Goal: Task Accomplishment & Management: Manage account settings

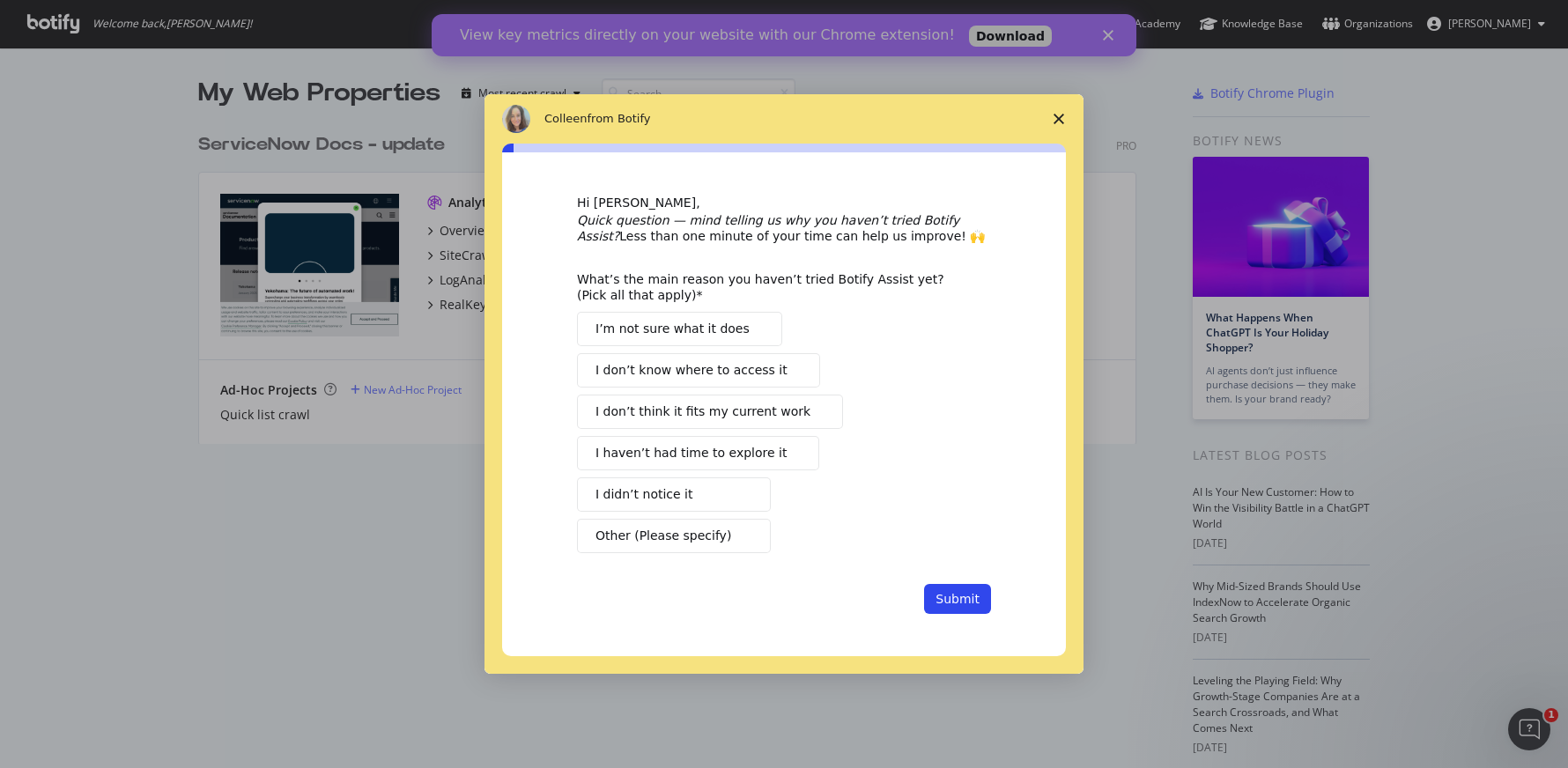
click at [721, 324] on span "I’m not sure what it does" at bounding box center [672, 329] width 154 height 19
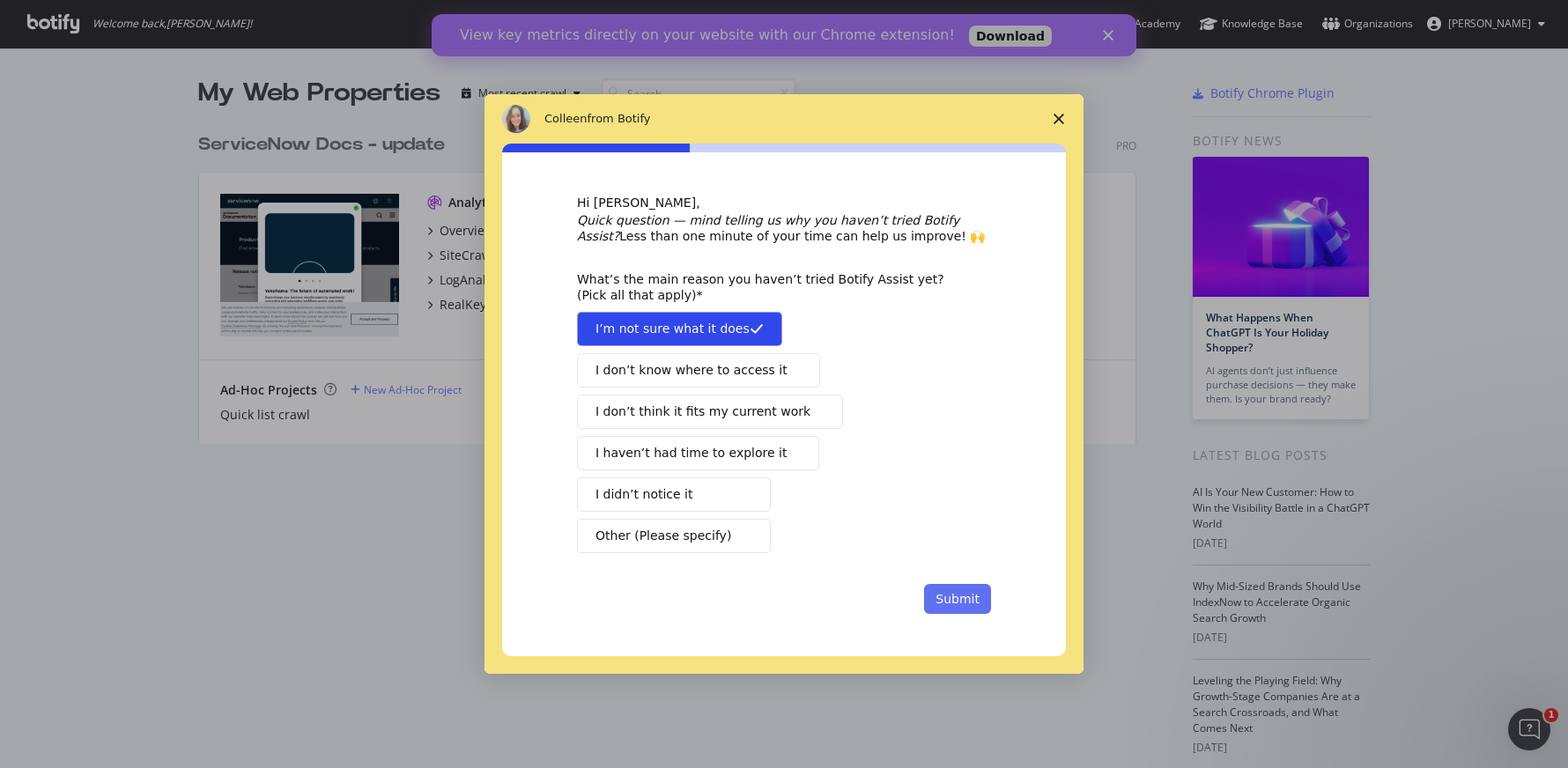
click at [982, 608] on button "Submit" at bounding box center [957, 598] width 67 height 30
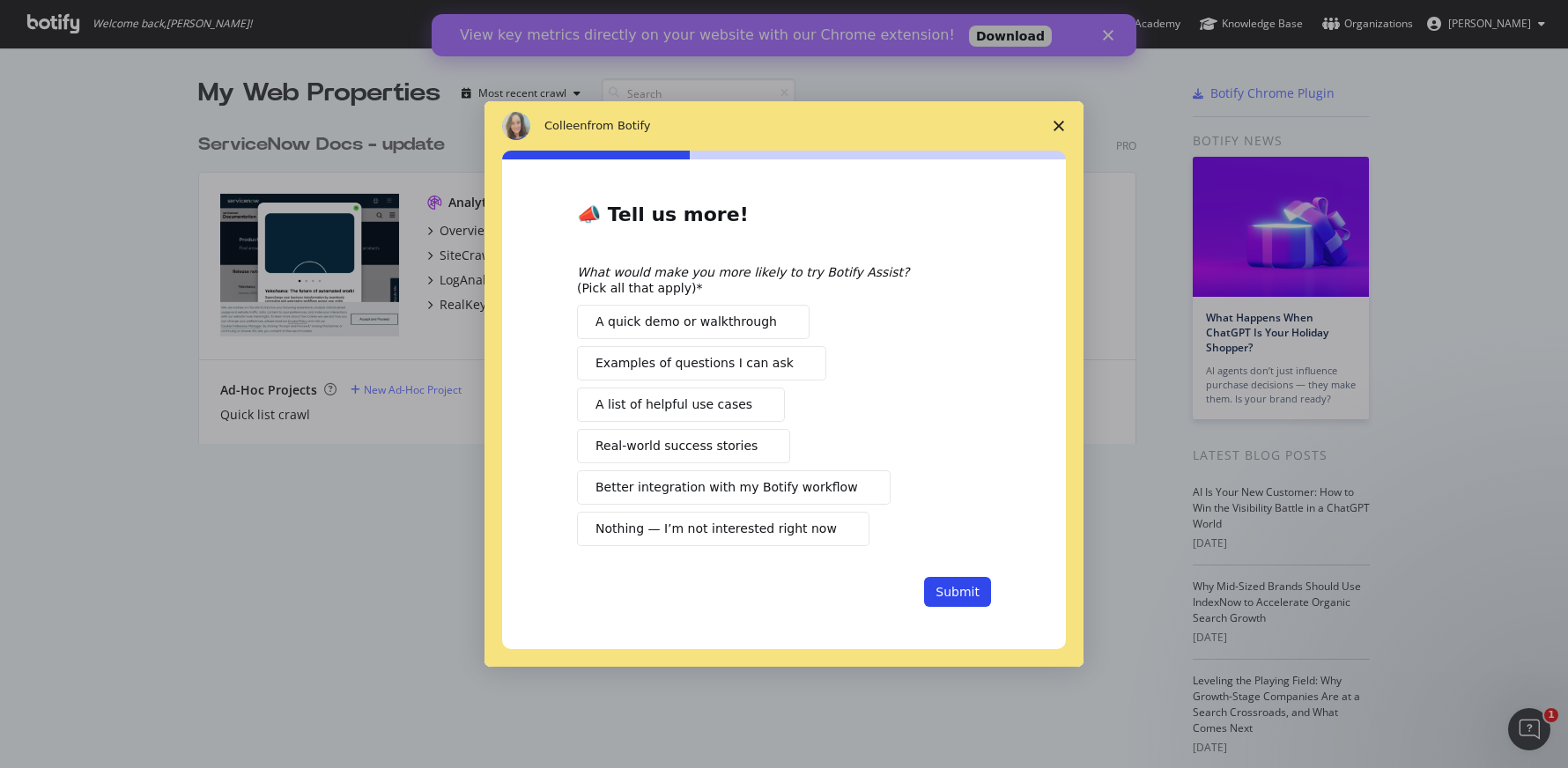
click at [713, 532] on span "Nothing — I’m not interested right now" at bounding box center [715, 529] width 242 height 19
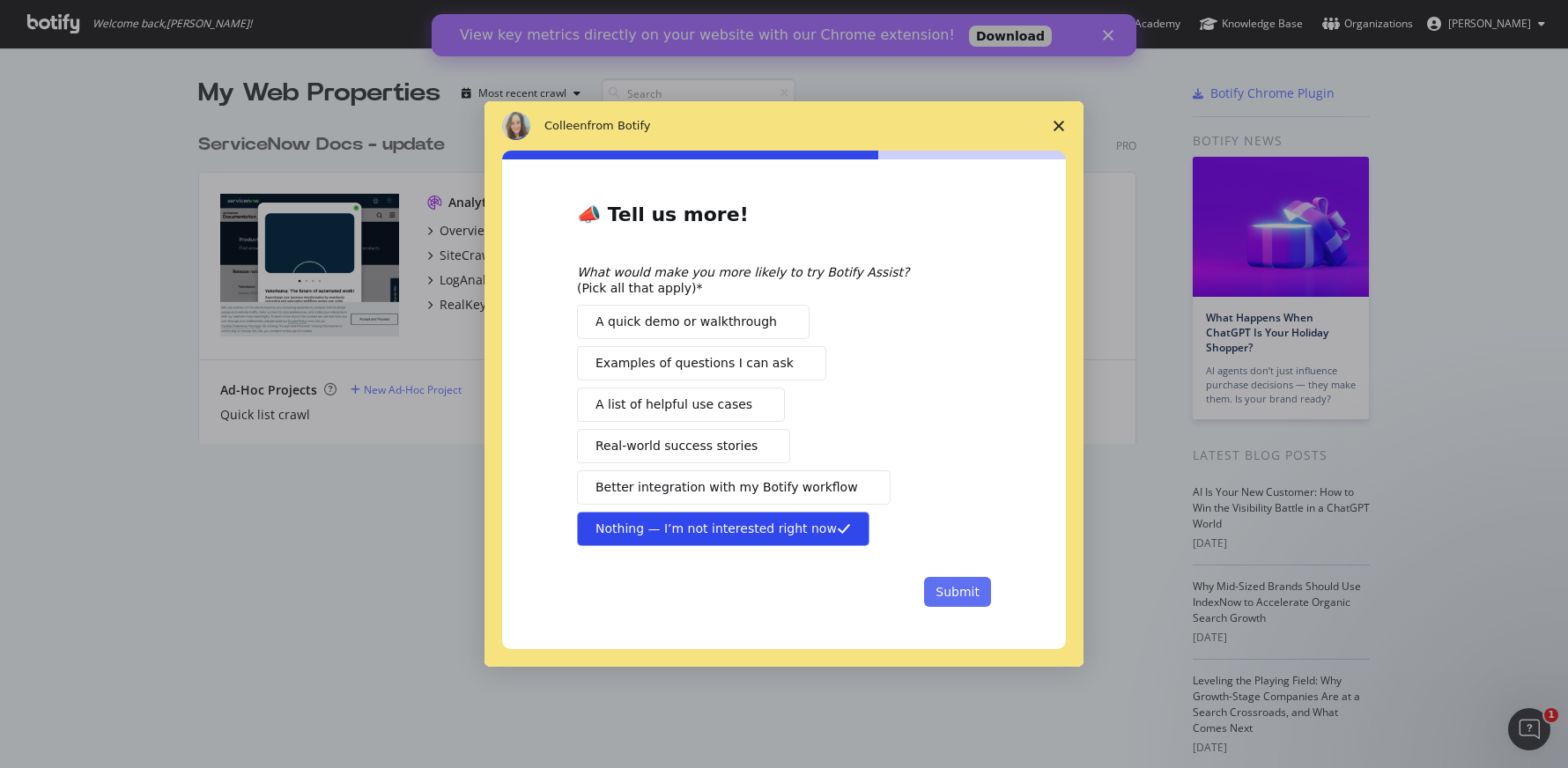
click at [957, 591] on button "Submit" at bounding box center [957, 592] width 67 height 30
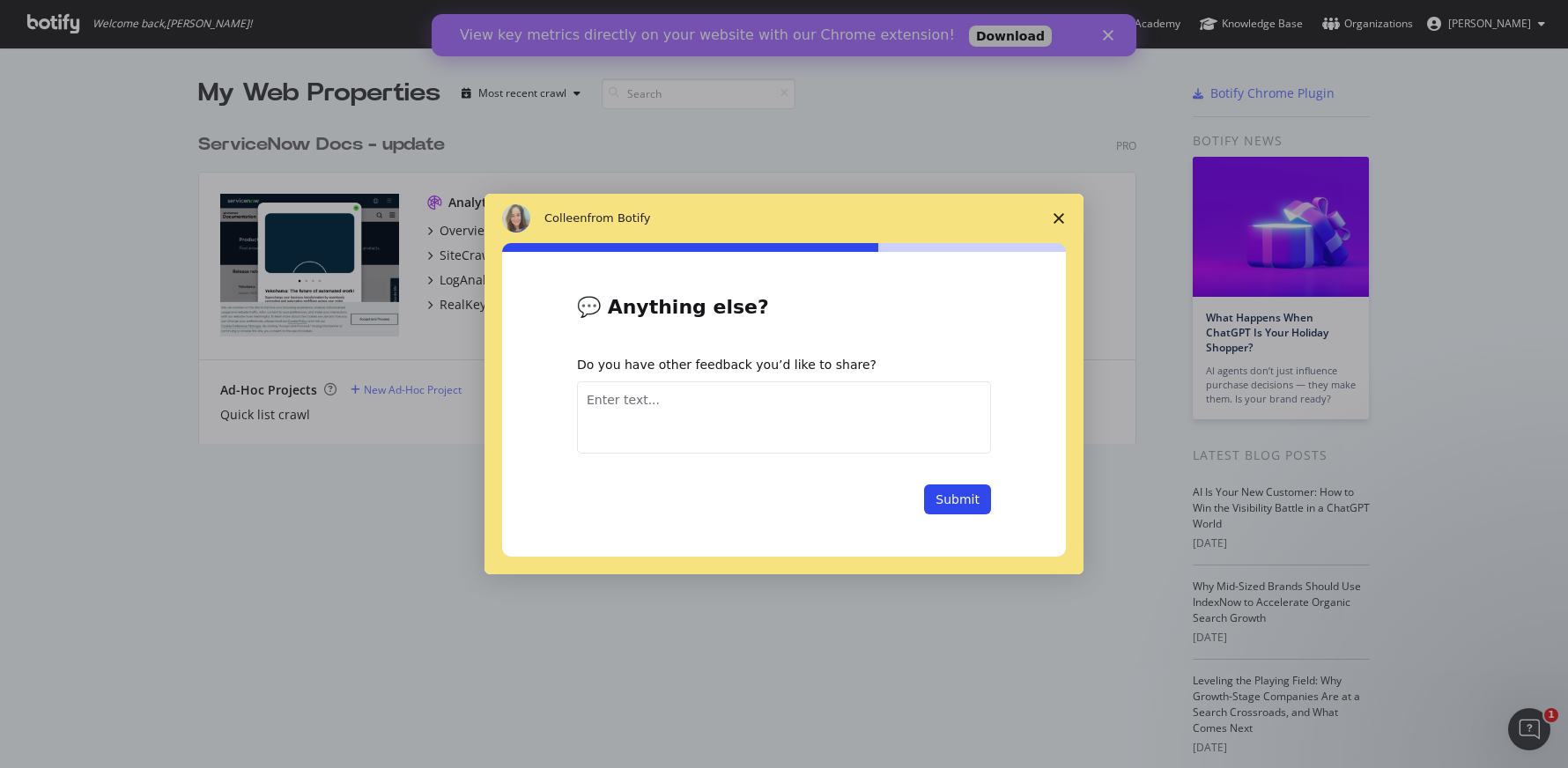
click at [784, 437] on textarea "Enter text..." at bounding box center [784, 418] width 414 height 72
click at [1054, 215] on polygon "Close survey" at bounding box center [1058, 218] width 10 height 10
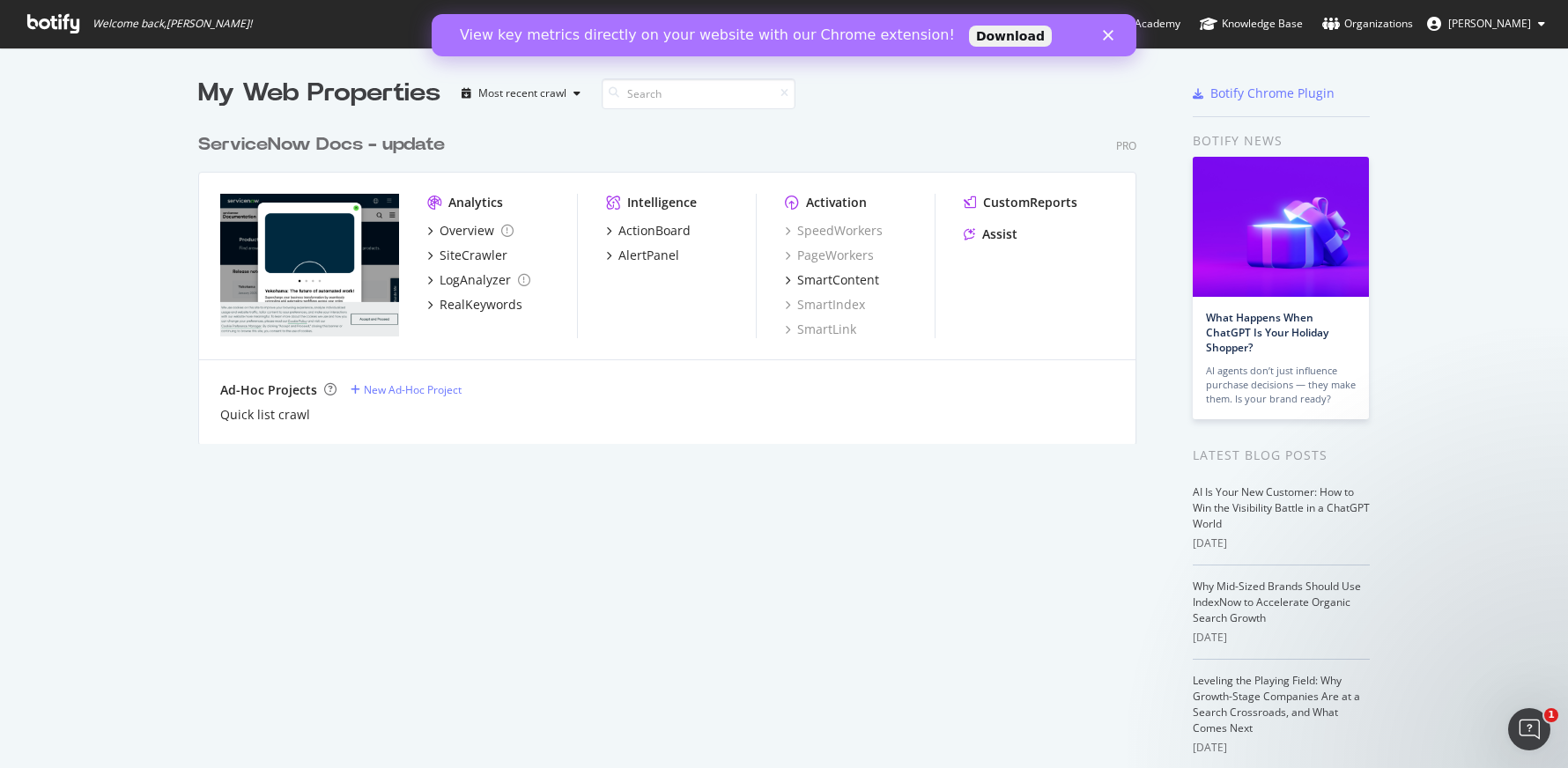
click at [381, 653] on div "My Web Properties Most recent crawl ServiceNow Docs - update Pro Analytics Over…" at bounding box center [684, 487] width 973 height 822
click at [356, 144] on div "ServiceNow Docs - update" at bounding box center [321, 144] width 246 height 26
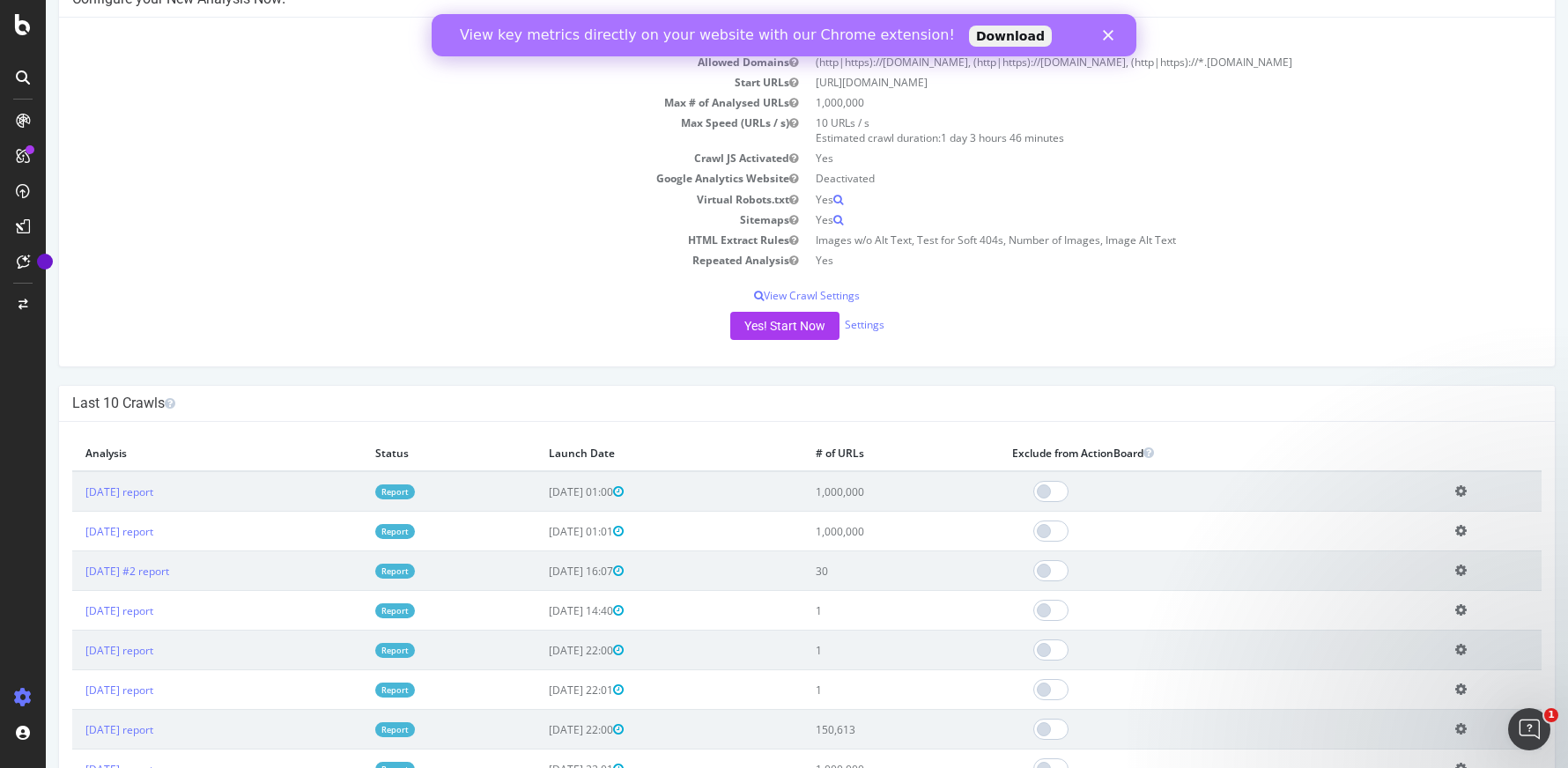
scroll to position [170, 0]
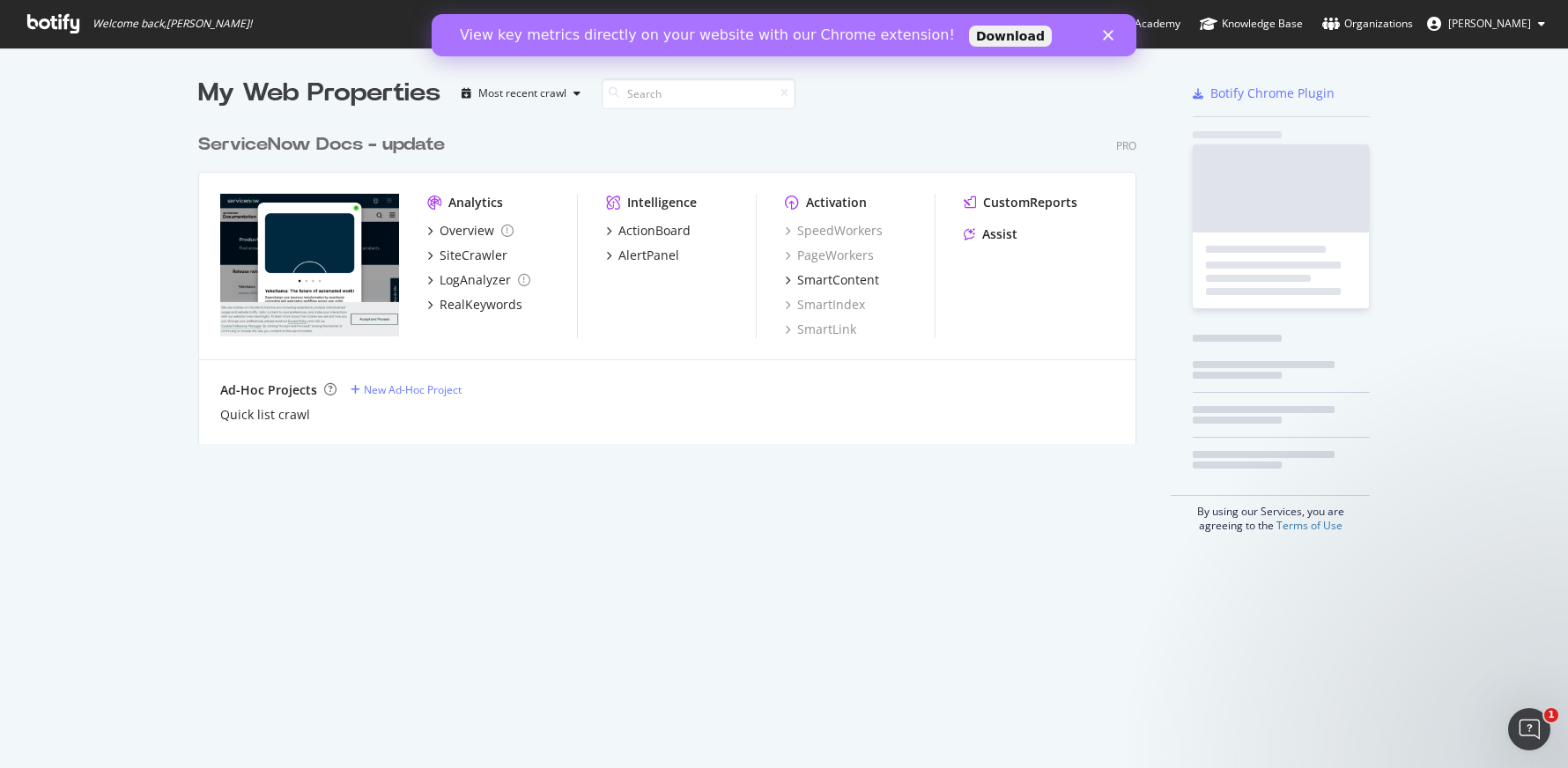
scroll to position [755, 1541]
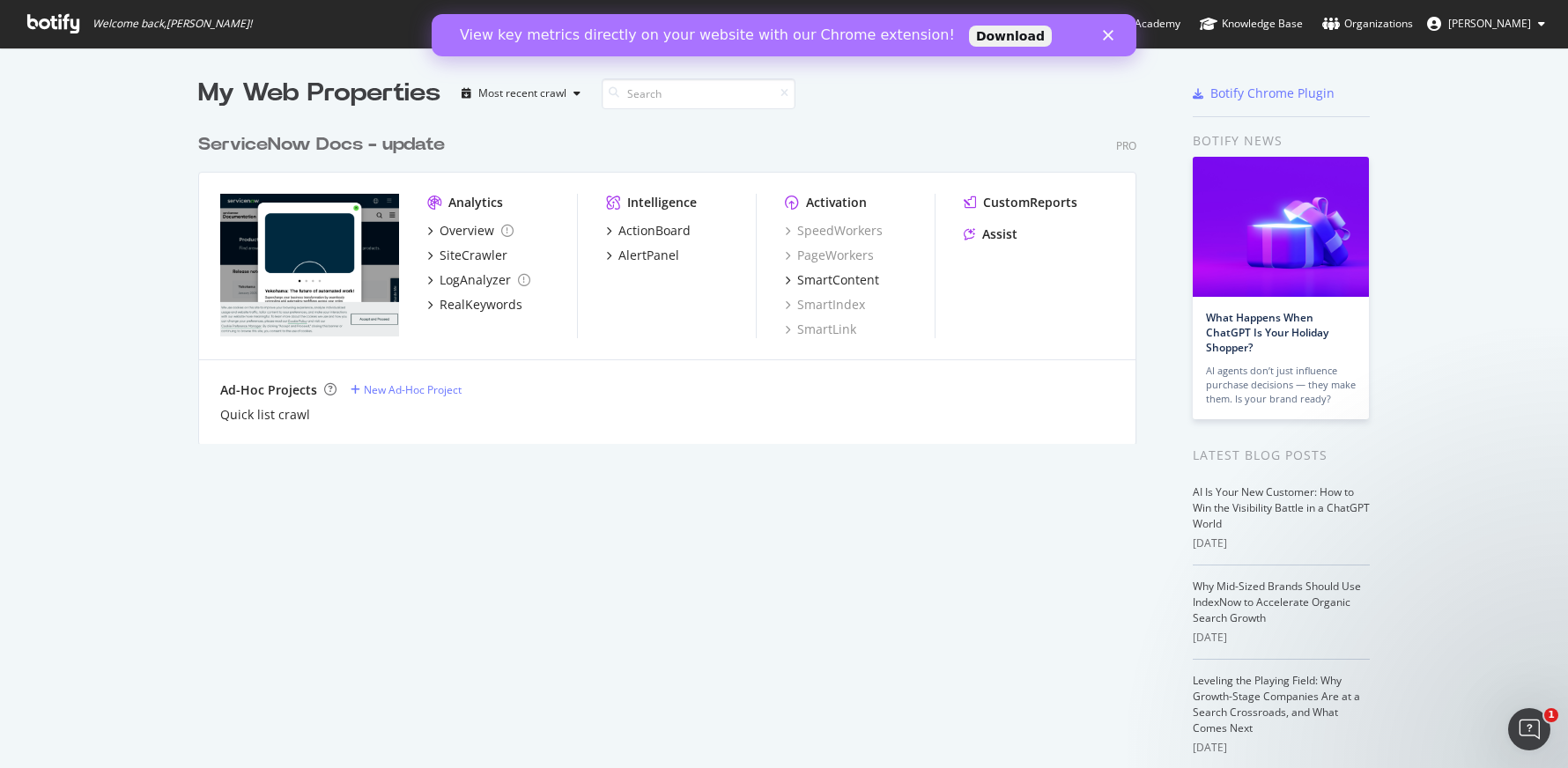
click at [65, 216] on div "My Web Properties Most recent crawl ServiceNow Docs - update Pro Analytics Over…" at bounding box center [784, 487] width 1568 height 879
click at [427, 229] on icon "grid" at bounding box center [430, 230] width 6 height 9
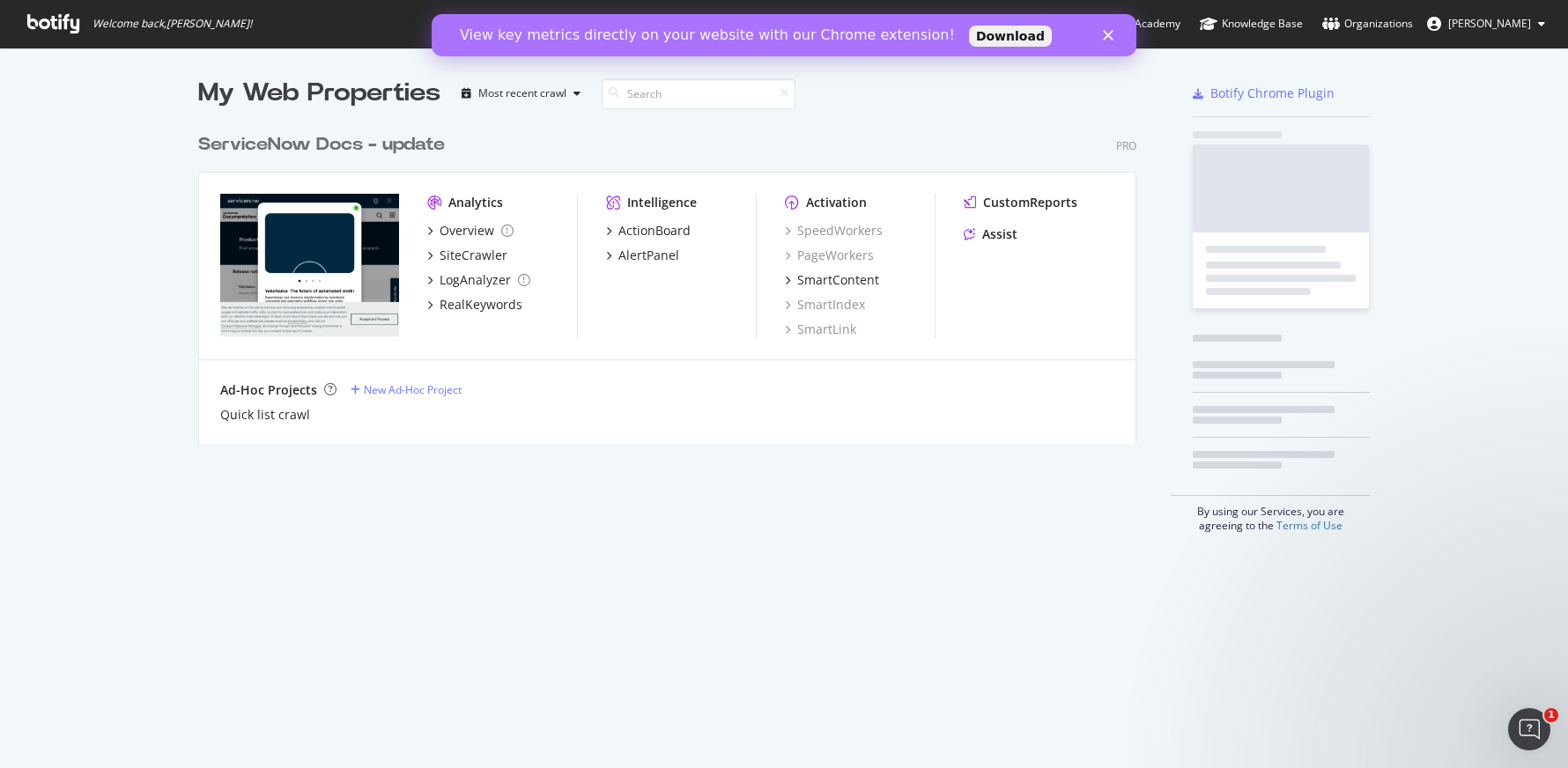
scroll to position [755, 1541]
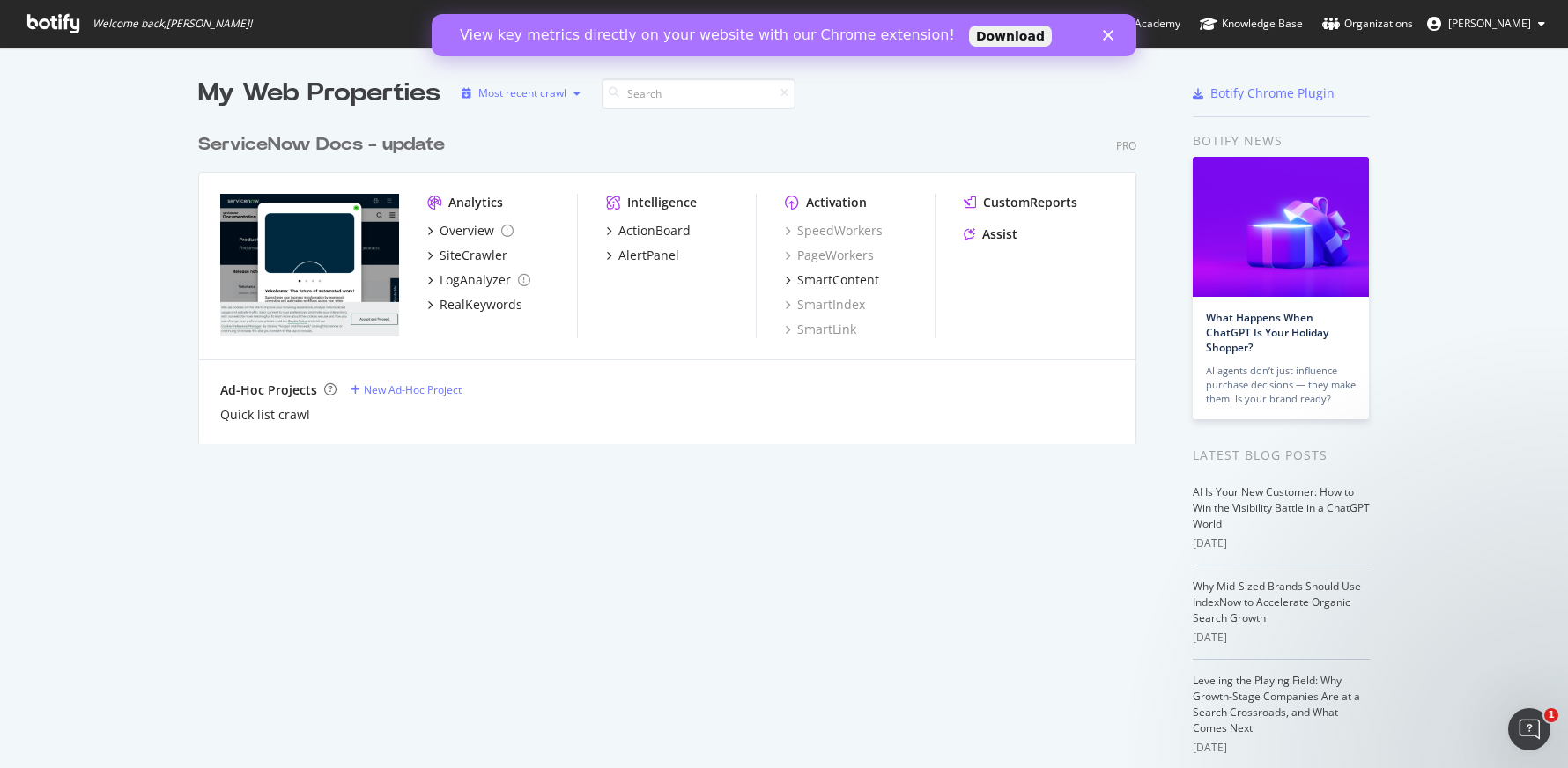
click at [573, 94] on icon "button" at bounding box center [576, 93] width 7 height 10
click at [543, 123] on div "Most recent crawl" at bounding box center [539, 123] width 93 height 15
click at [608, 571] on div "My Web Properties Most recent crawl ServiceNow Docs - update Pro Analytics Over…" at bounding box center [684, 487] width 973 height 822
click at [629, 250] on div "AlertPanel" at bounding box center [649, 255] width 61 height 18
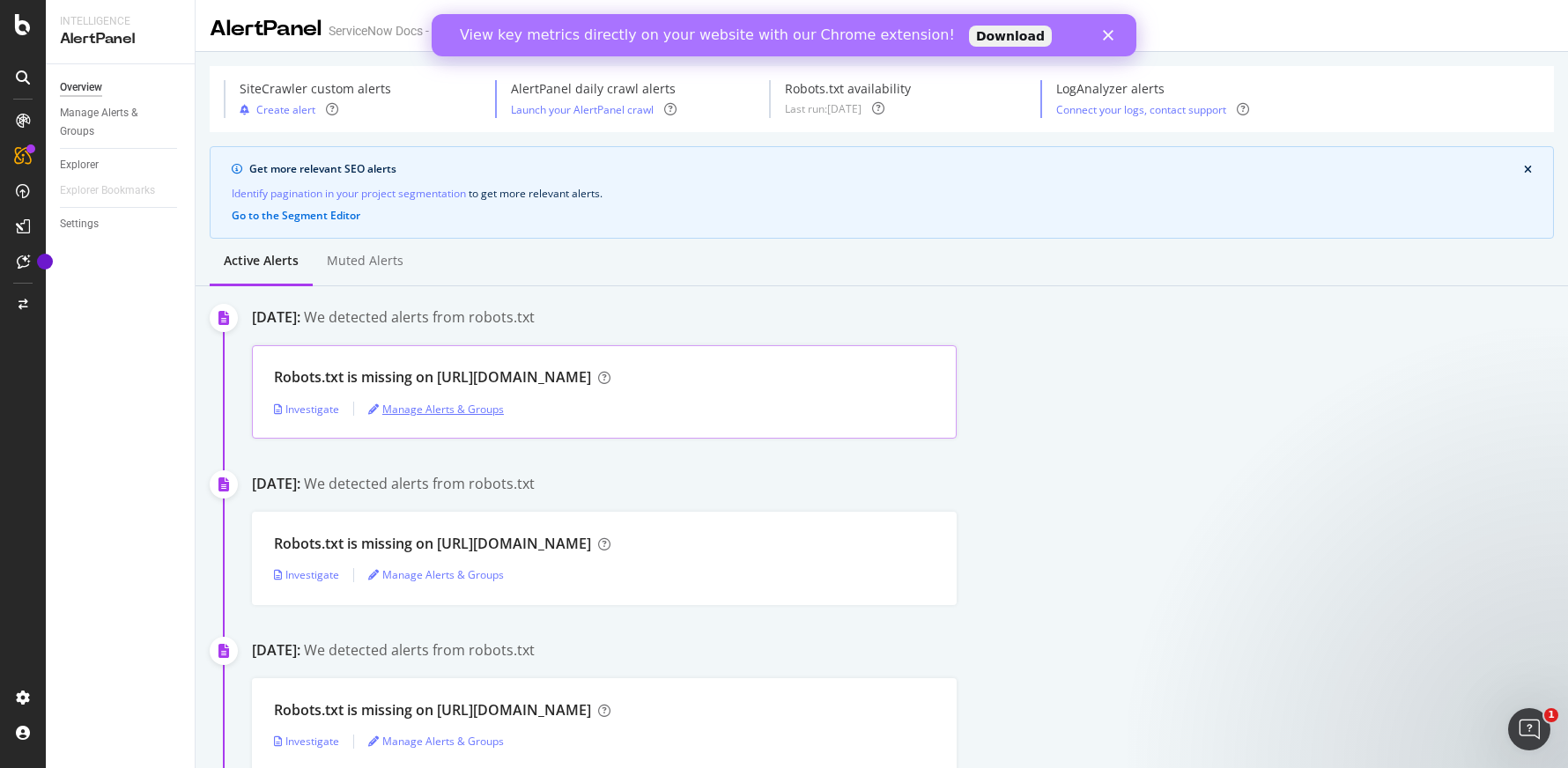
click at [394, 416] on div "Manage Alerts & Groups" at bounding box center [436, 409] width 135 height 15
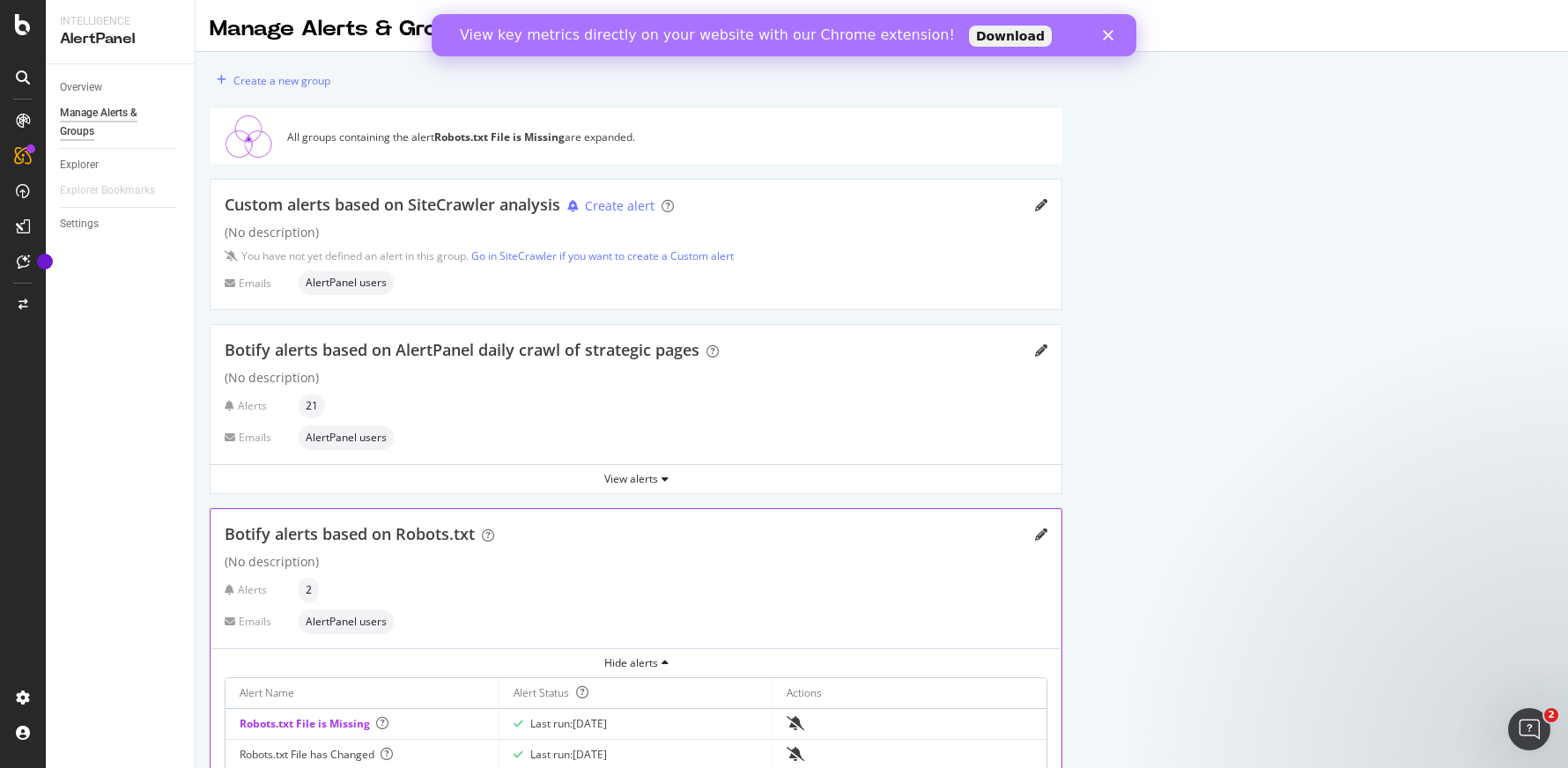
click at [1109, 34] on icon "Close" at bounding box center [1108, 35] width 10 height 10
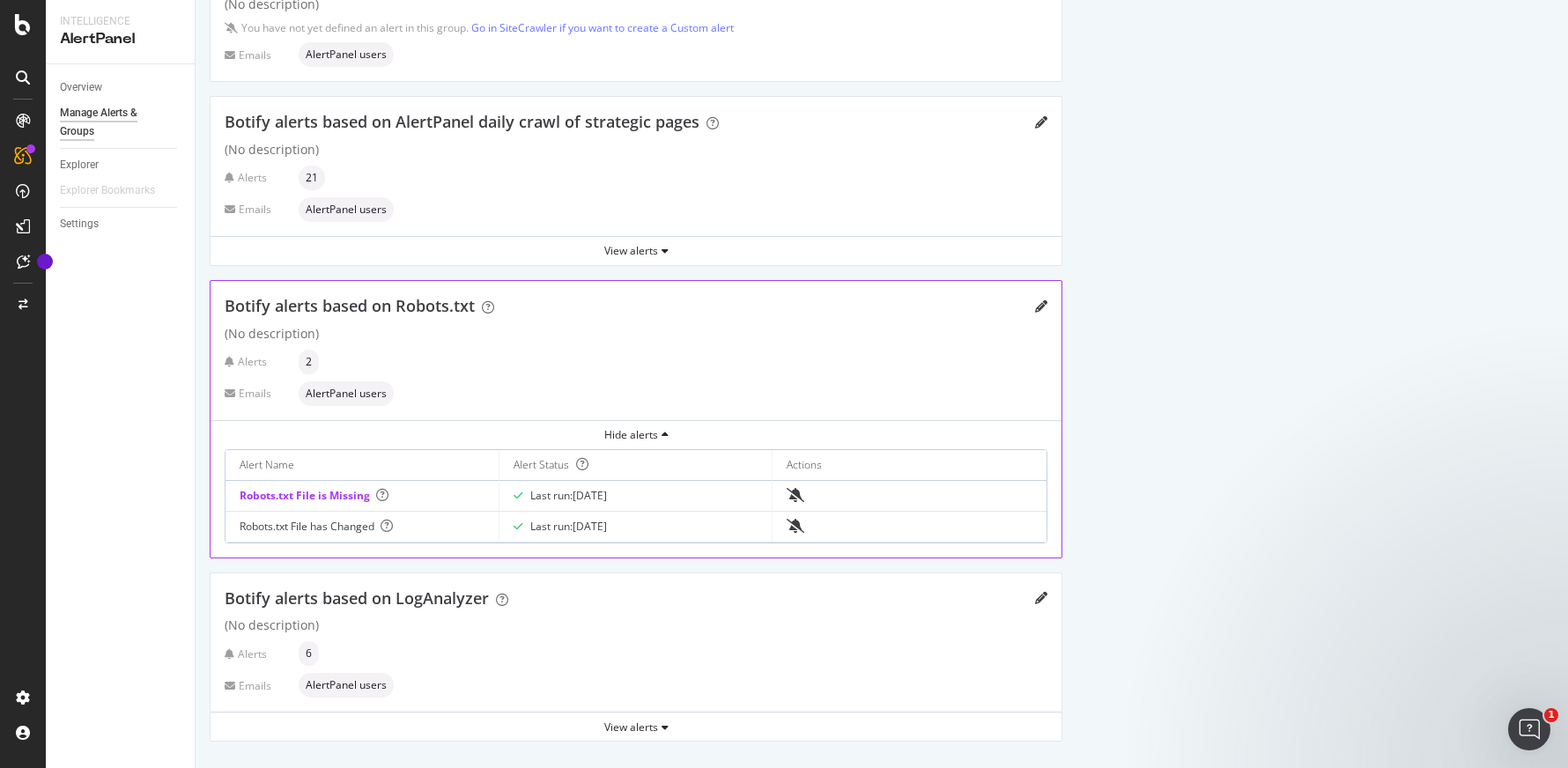
scroll to position [230, 0]
click at [796, 490] on icon "bell-slash" at bounding box center [795, 492] width 18 height 14
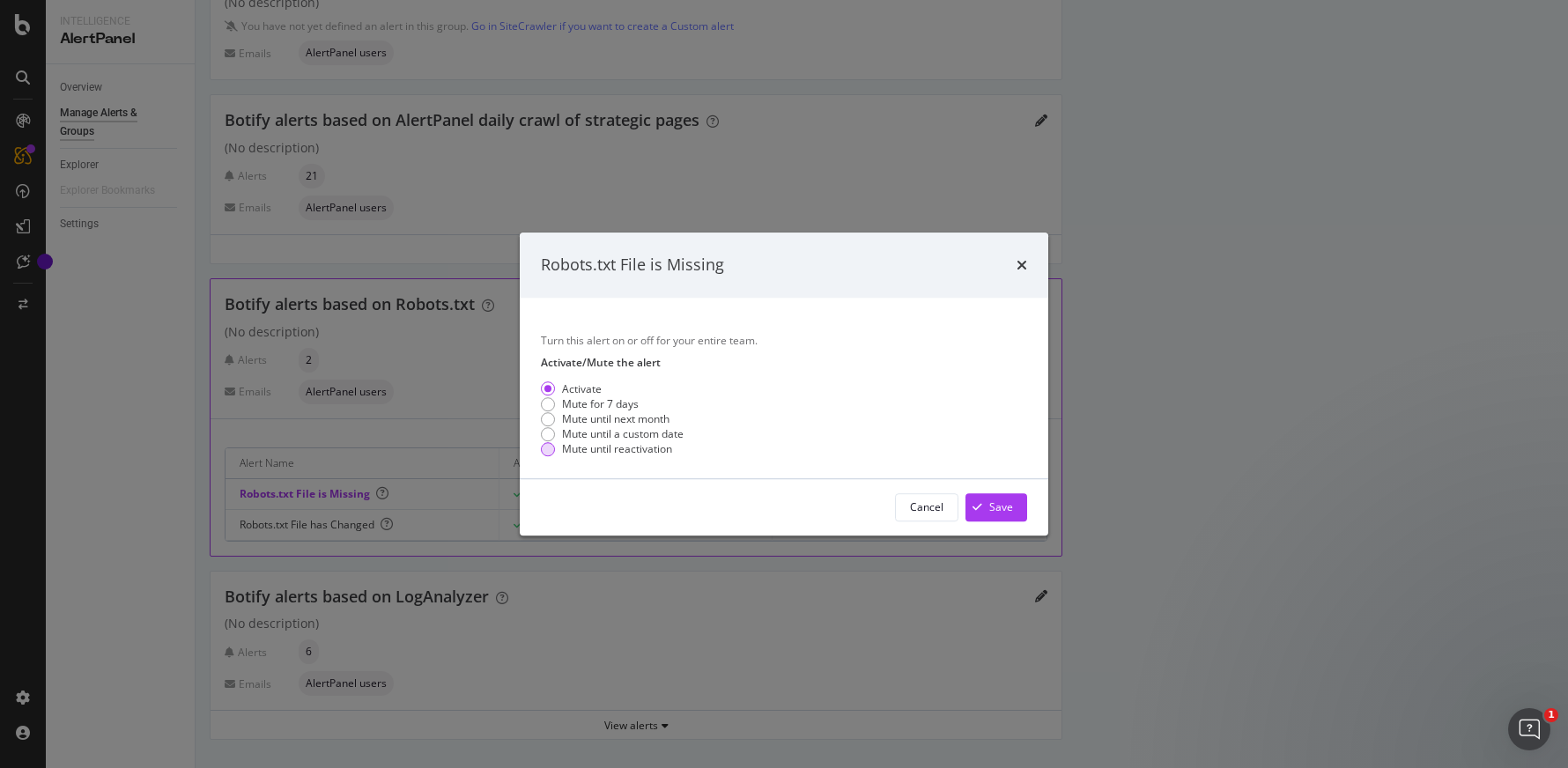
click at [600, 450] on div "Mute until reactivation" at bounding box center [617, 450] width 110 height 15
click at [573, 384] on div "Activate" at bounding box center [582, 389] width 40 height 15
click at [929, 494] on div "Cancel" at bounding box center [926, 507] width 33 height 25
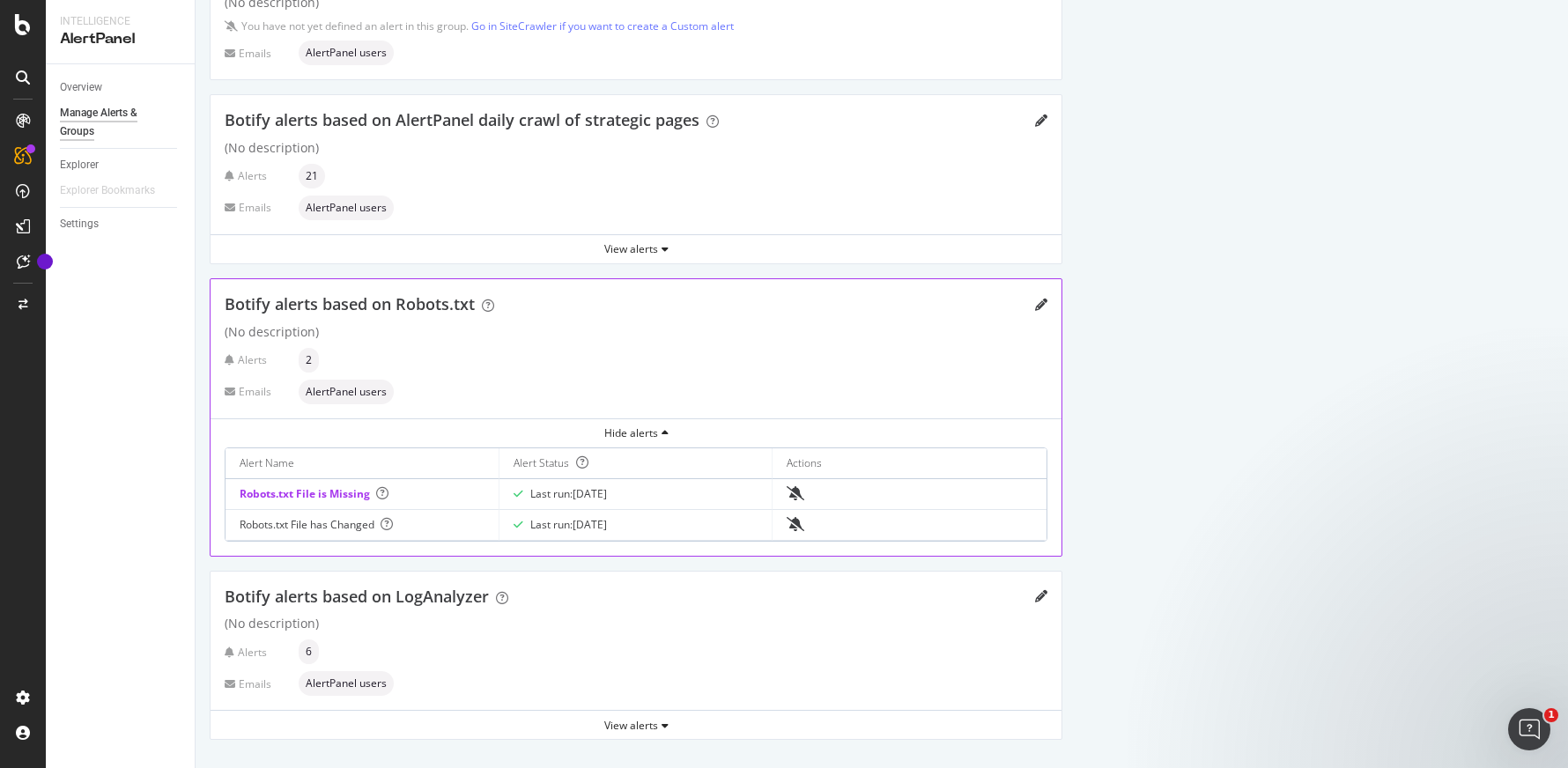
click at [1344, 416] on div "Create a new group All groups containing the alert Robots.txt File is Missing a…" at bounding box center [881, 295] width 1372 height 946
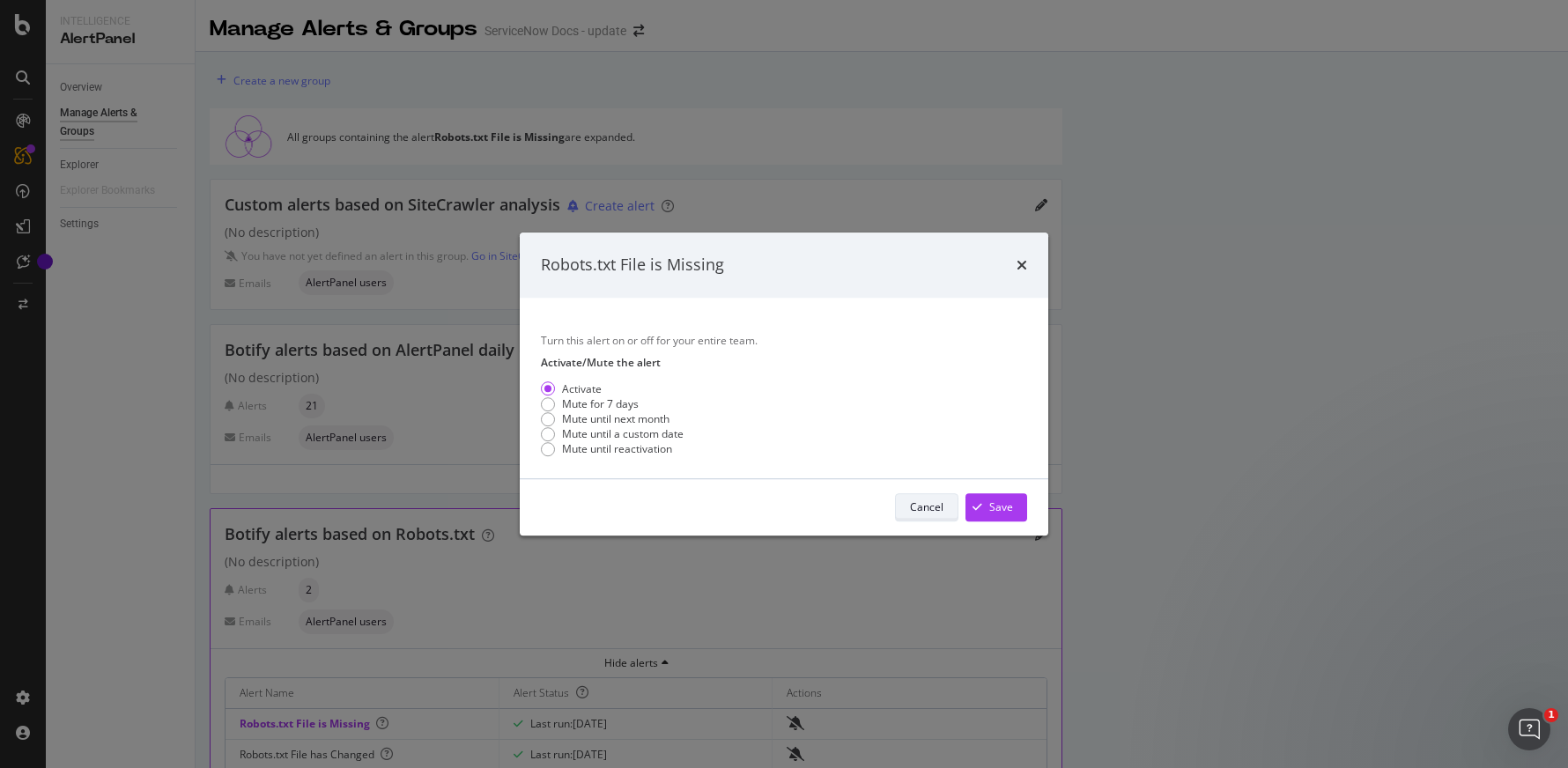
click at [946, 499] on button "Cancel" at bounding box center [927, 508] width 63 height 28
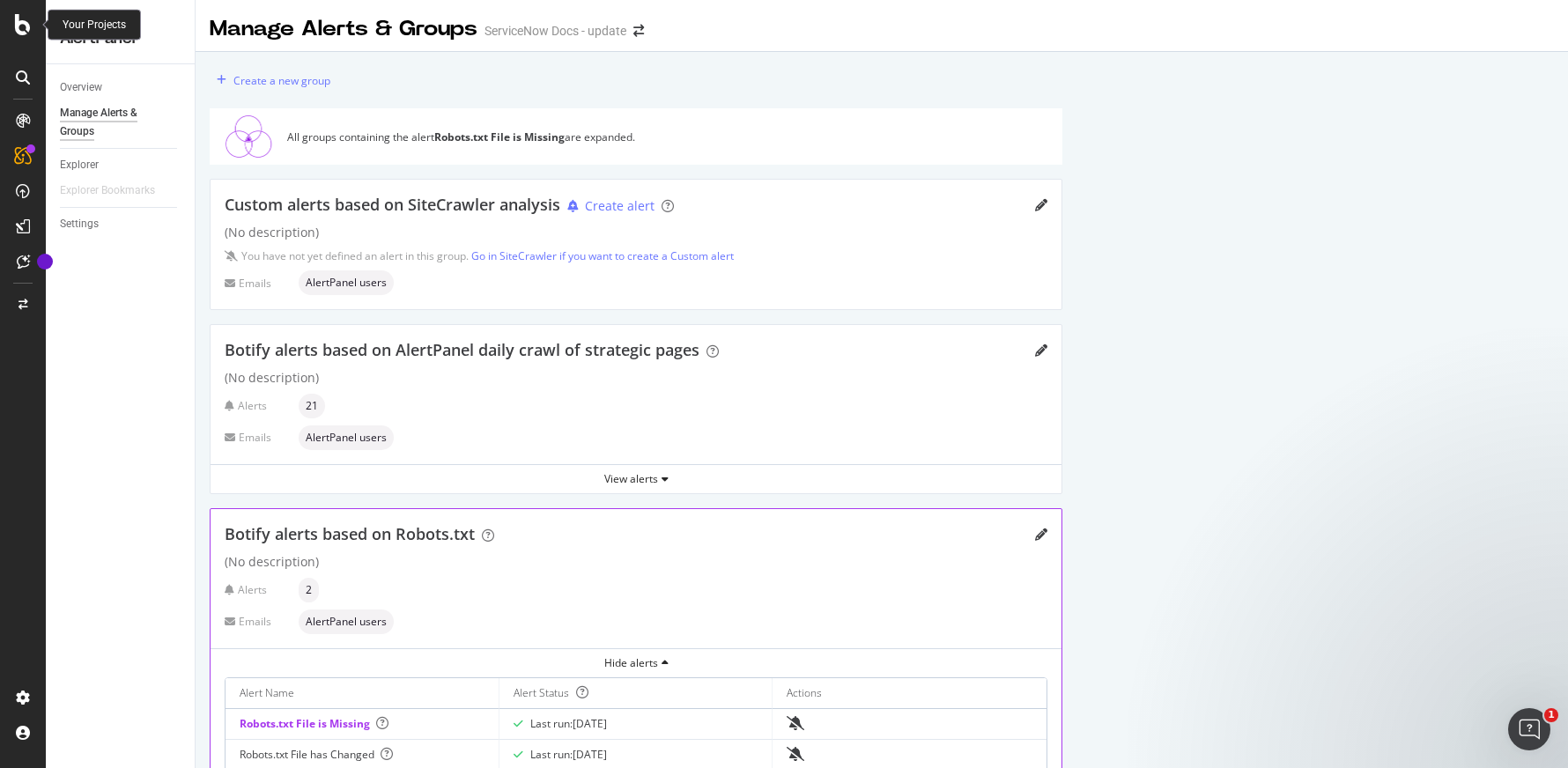
click at [19, 24] on icon at bounding box center [23, 25] width 16 height 21
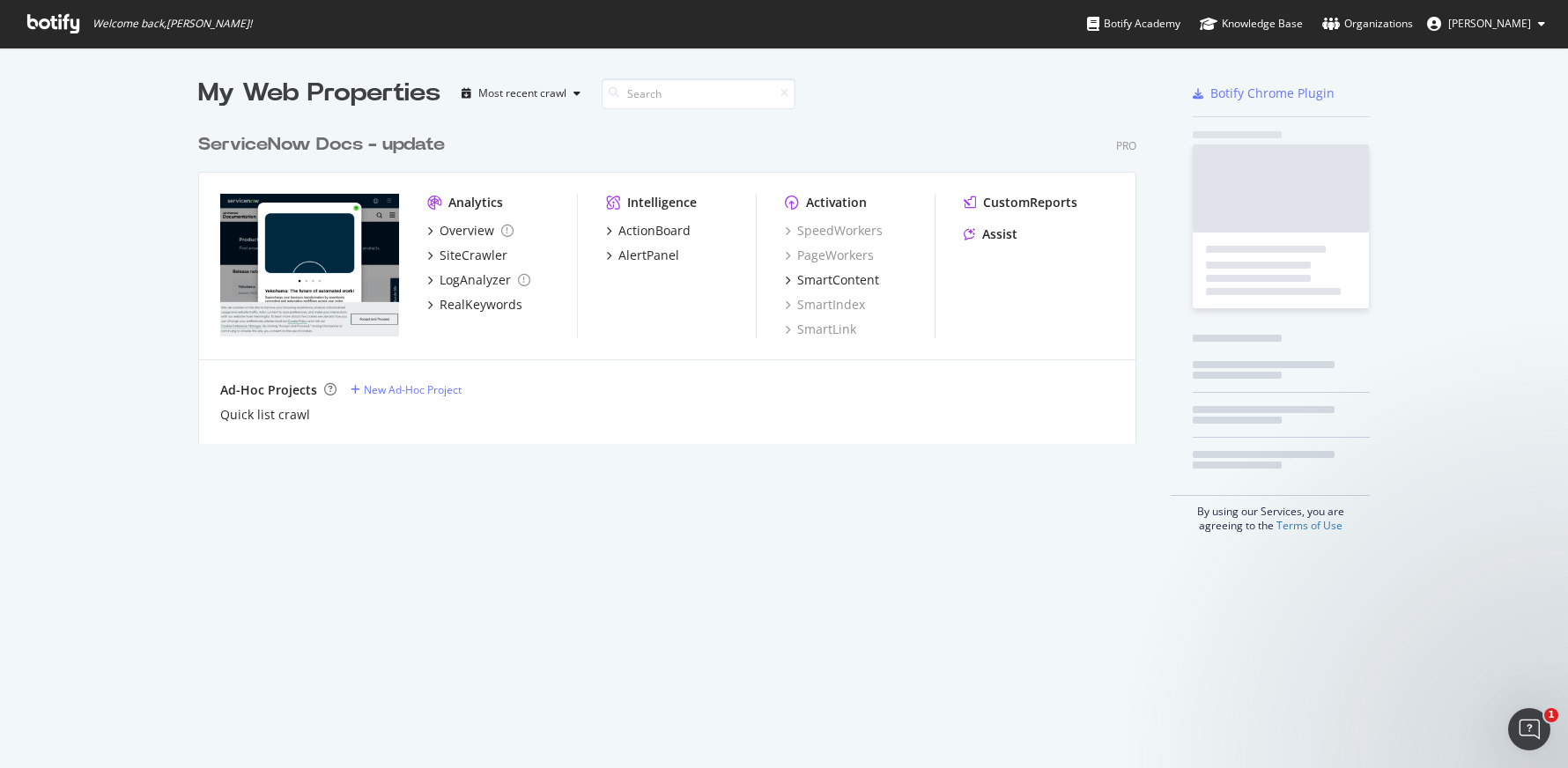
scroll to position [755, 1541]
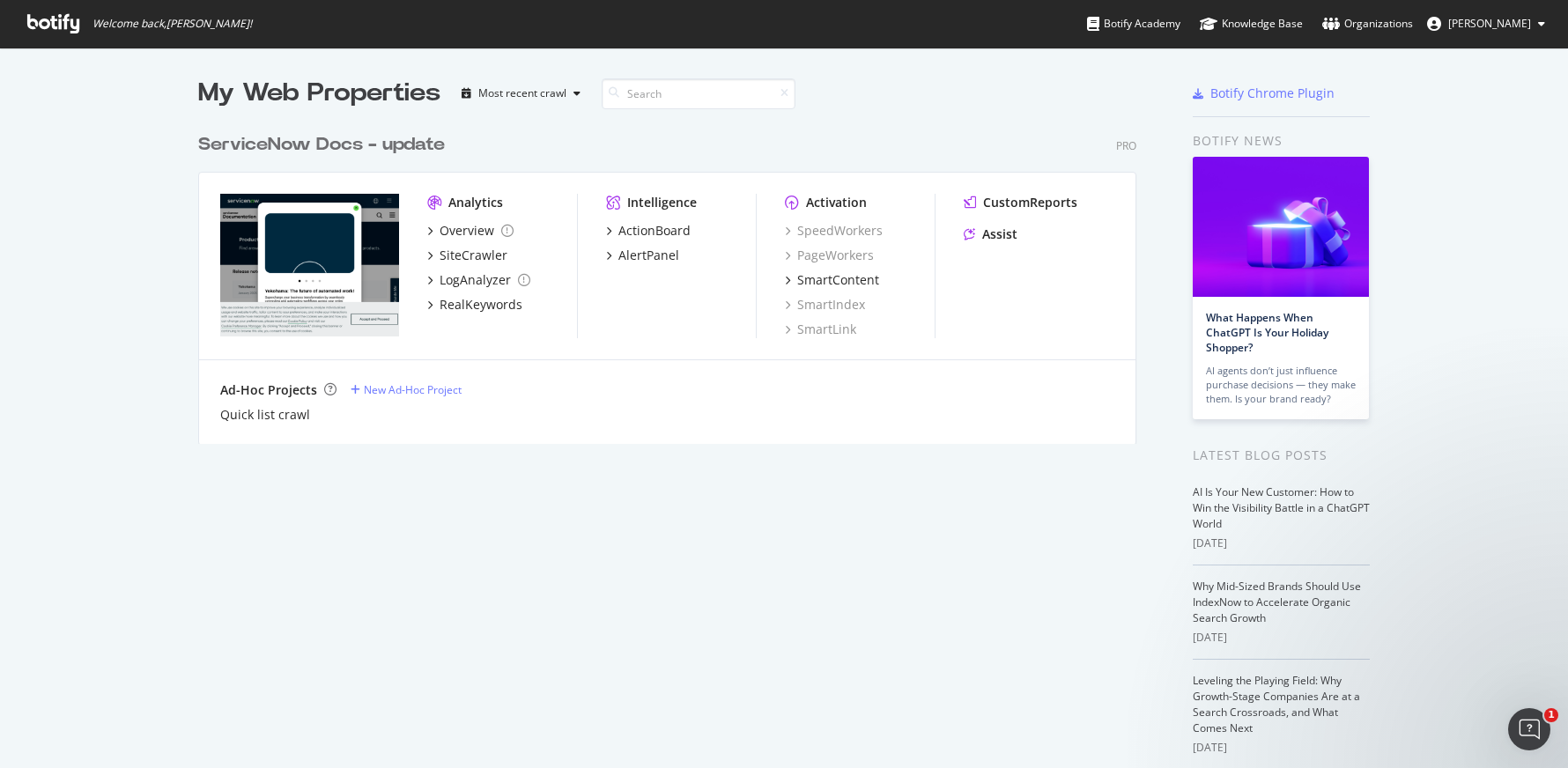
click at [408, 147] on div "ServiceNow Docs - update" at bounding box center [321, 144] width 246 height 26
